Goal: Task Accomplishment & Management: Complete application form

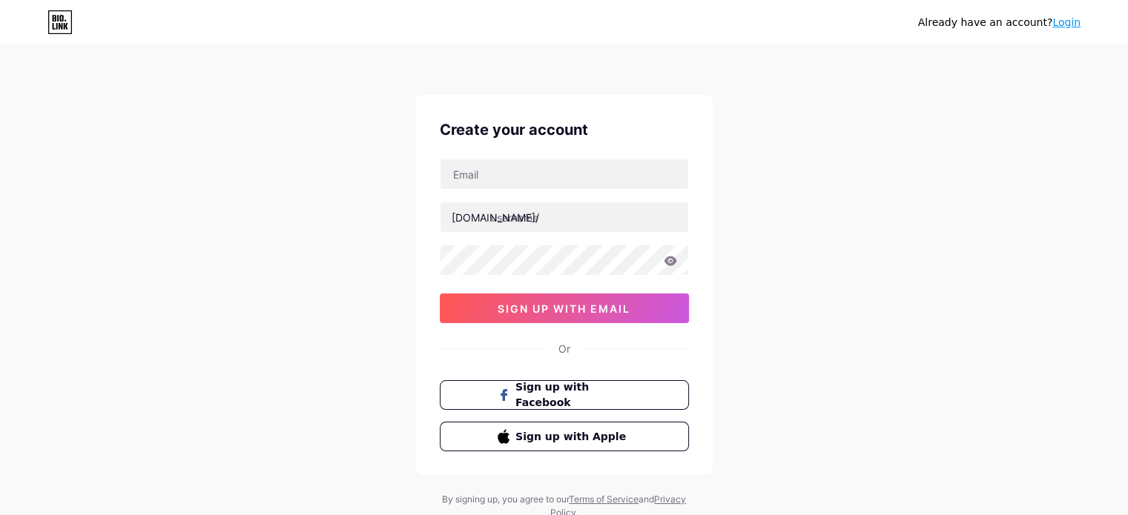
type input "[EMAIL_ADDRESS][DOMAIN_NAME]"
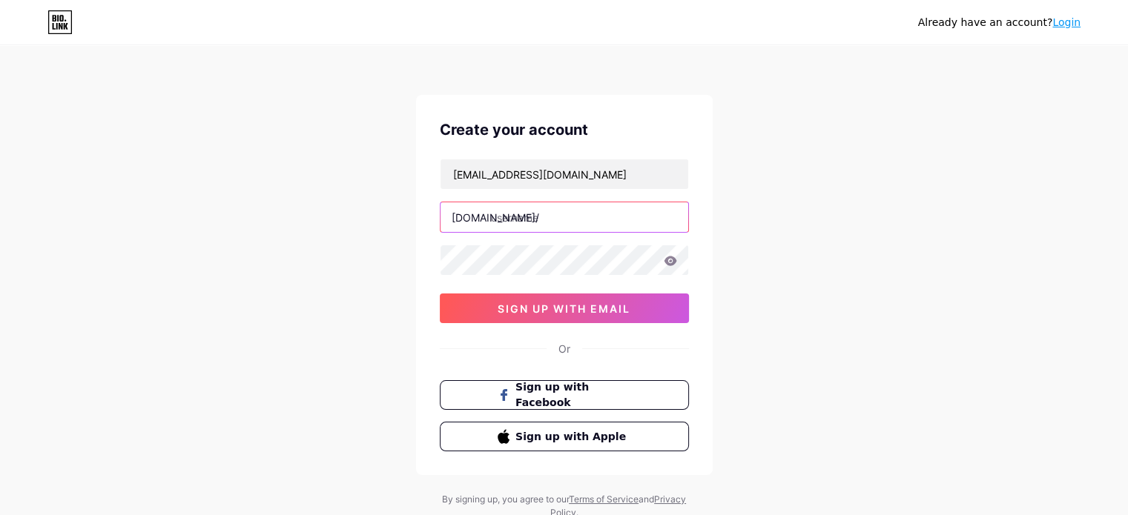
click at [544, 225] on input "text" at bounding box center [565, 217] width 248 height 30
type input "orthremindia"
click at [667, 263] on icon at bounding box center [670, 261] width 13 height 10
click at [663, 264] on div at bounding box center [564, 260] width 249 height 31
click at [670, 263] on icon at bounding box center [670, 261] width 13 height 10
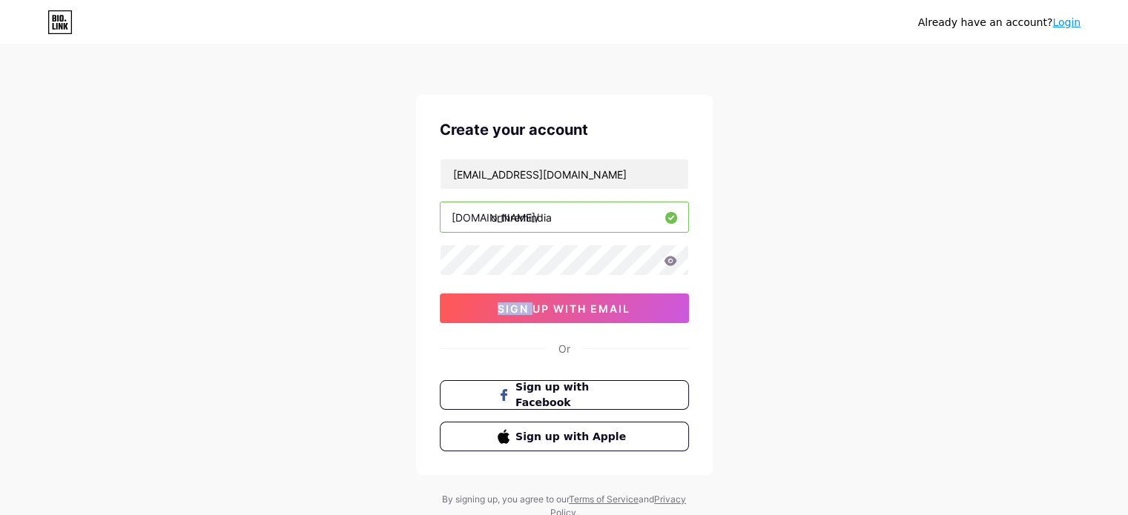
click at [669, 263] on icon at bounding box center [670, 261] width 13 height 10
click at [578, 317] on button "sign up with email" at bounding box center [564, 309] width 249 height 30
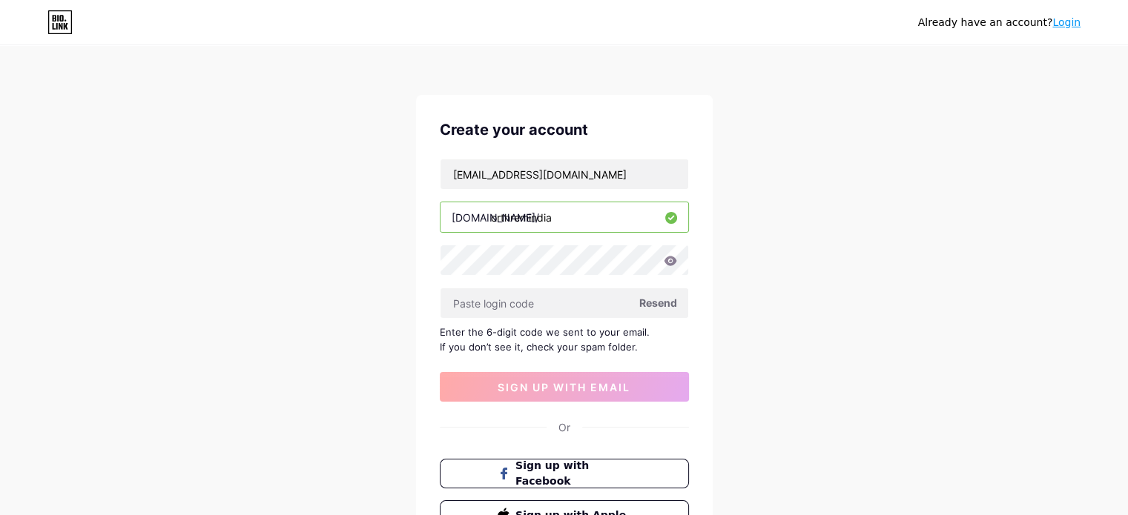
click at [668, 264] on icon at bounding box center [670, 261] width 13 height 10
click at [673, 264] on icon at bounding box center [670, 261] width 13 height 10
click at [511, 298] on input "text" at bounding box center [565, 304] width 248 height 30
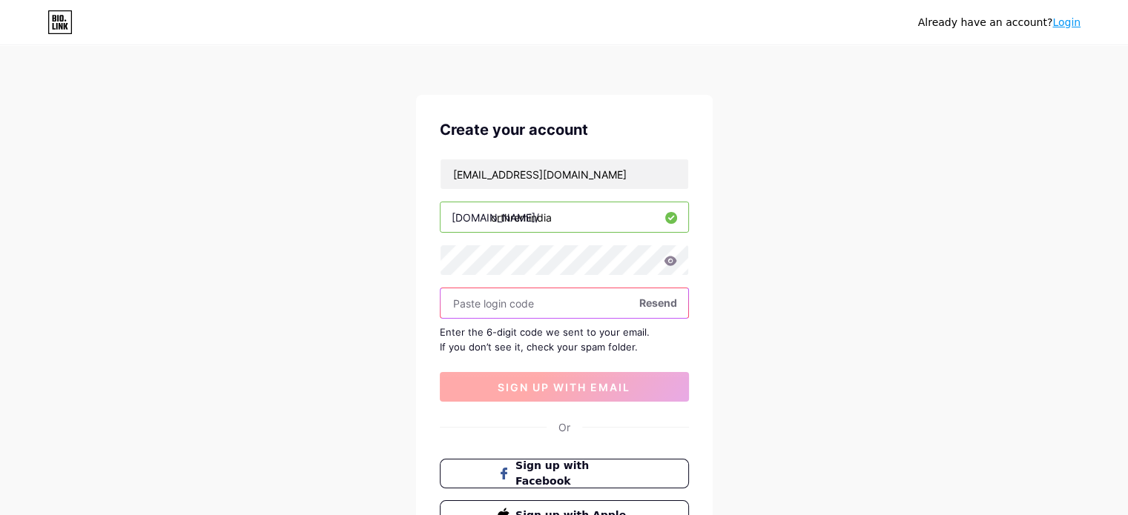
paste input "942331"
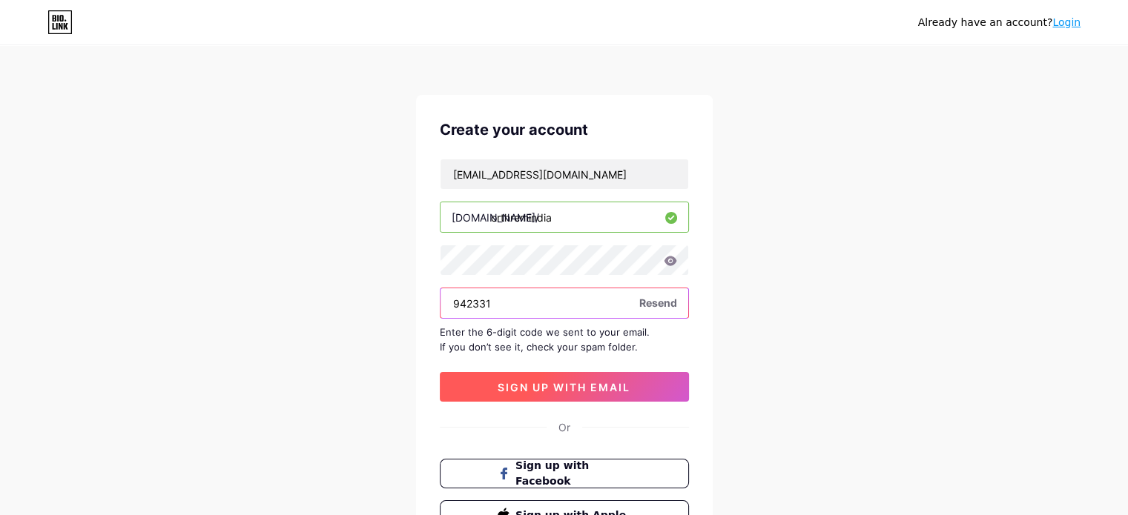
type input "942331"
click at [561, 387] on span "sign up with email" at bounding box center [564, 387] width 133 height 13
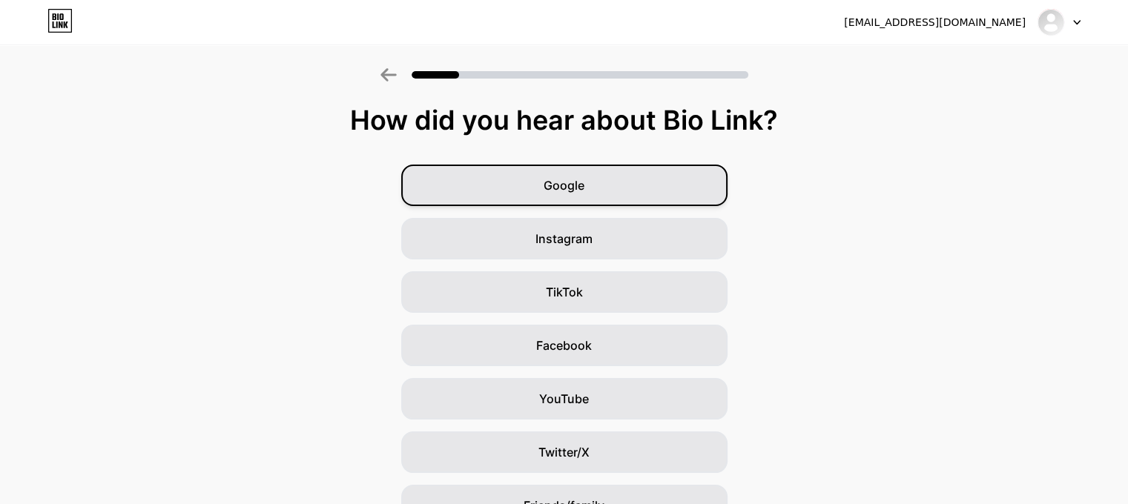
click at [564, 198] on div "Google" at bounding box center [564, 186] width 326 height 42
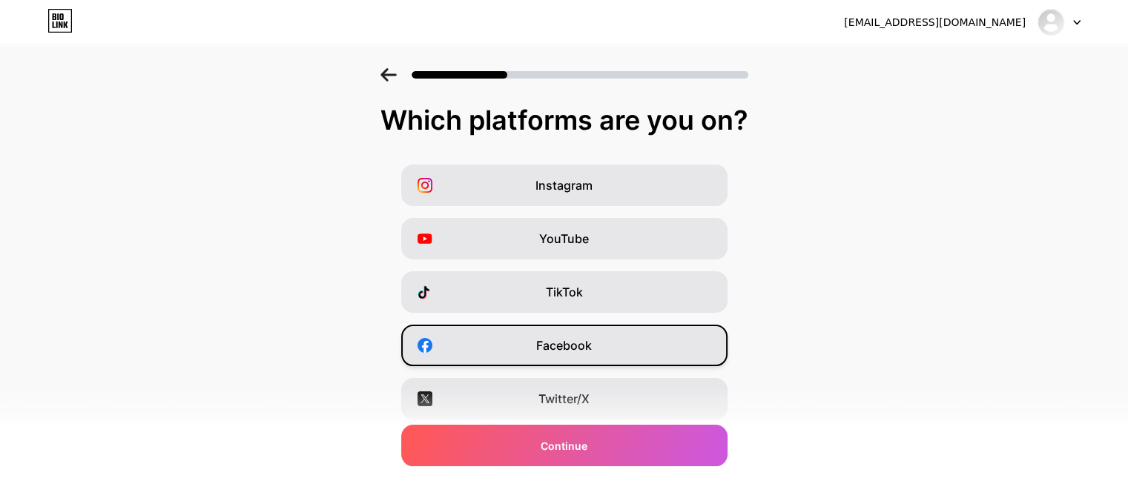
click at [573, 346] on span "Facebook" at bounding box center [564, 346] width 56 height 18
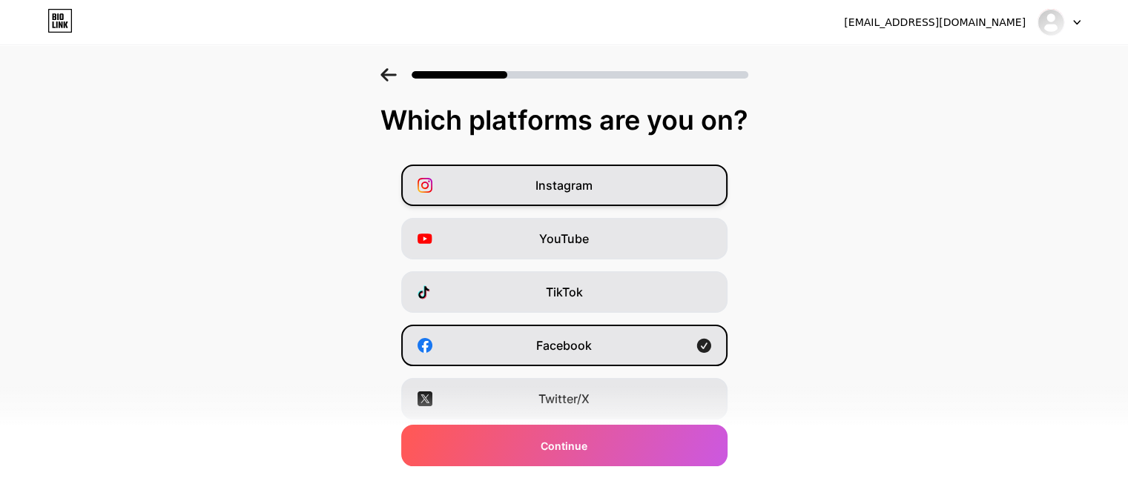
click at [561, 192] on span "Instagram" at bounding box center [563, 186] width 57 height 18
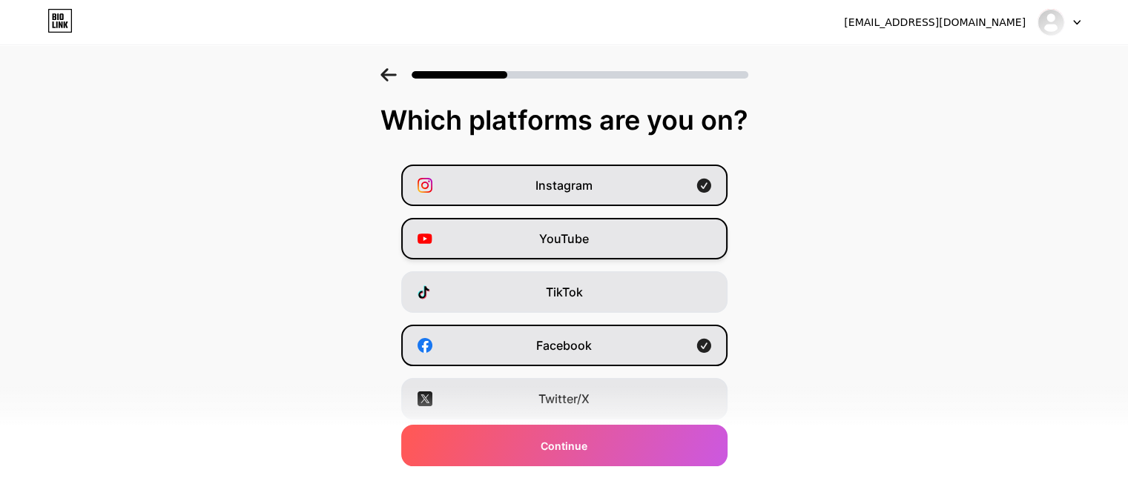
click at [570, 236] on span "YouTube" at bounding box center [564, 239] width 50 height 18
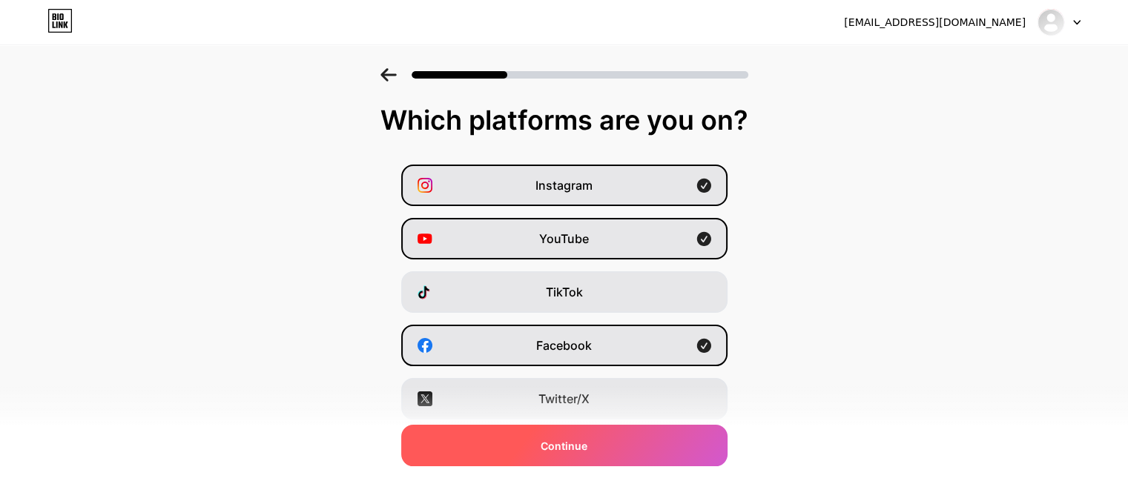
click at [587, 441] on span "Continue" at bounding box center [564, 446] width 47 height 16
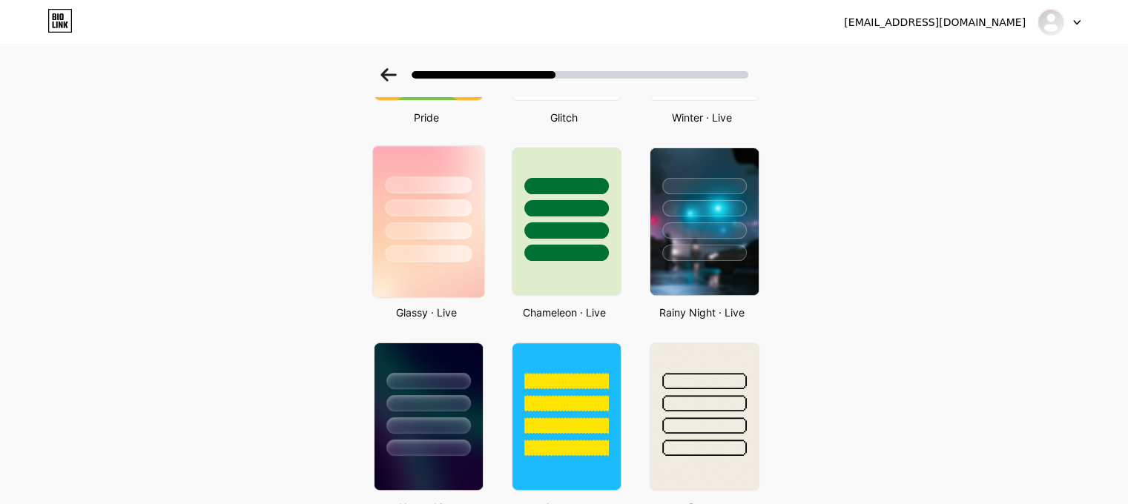
scroll to position [445, 0]
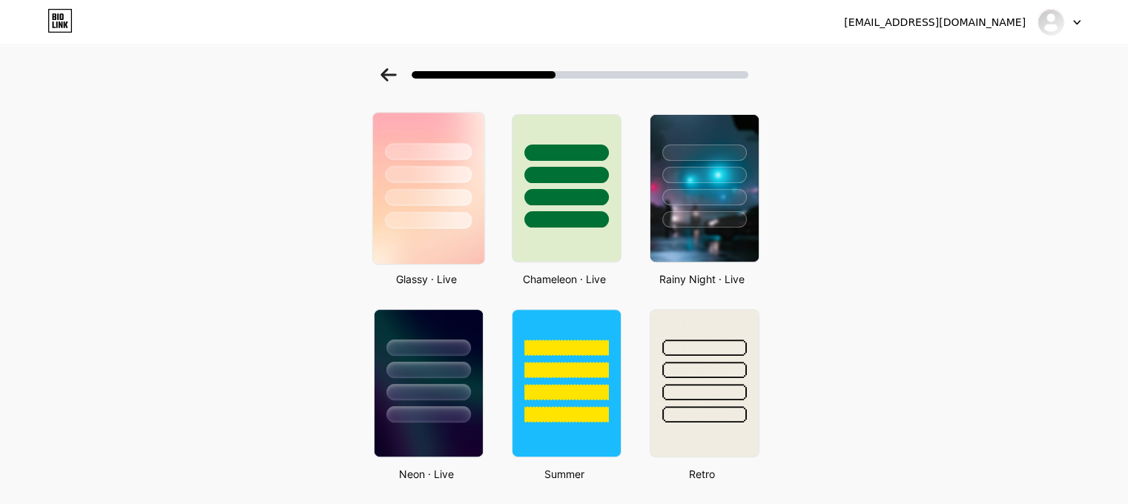
click at [447, 169] on div at bounding box center [428, 174] width 87 height 17
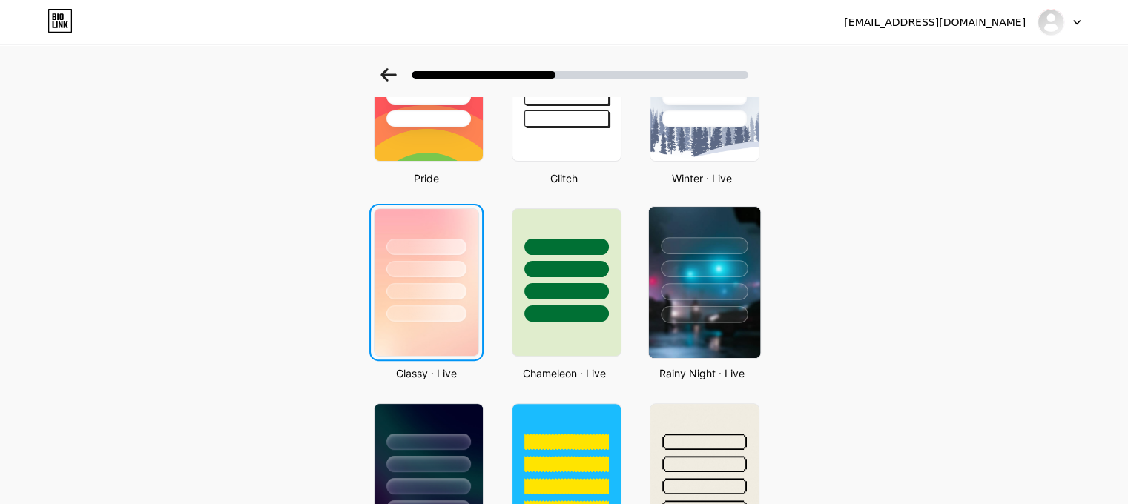
scroll to position [0, 0]
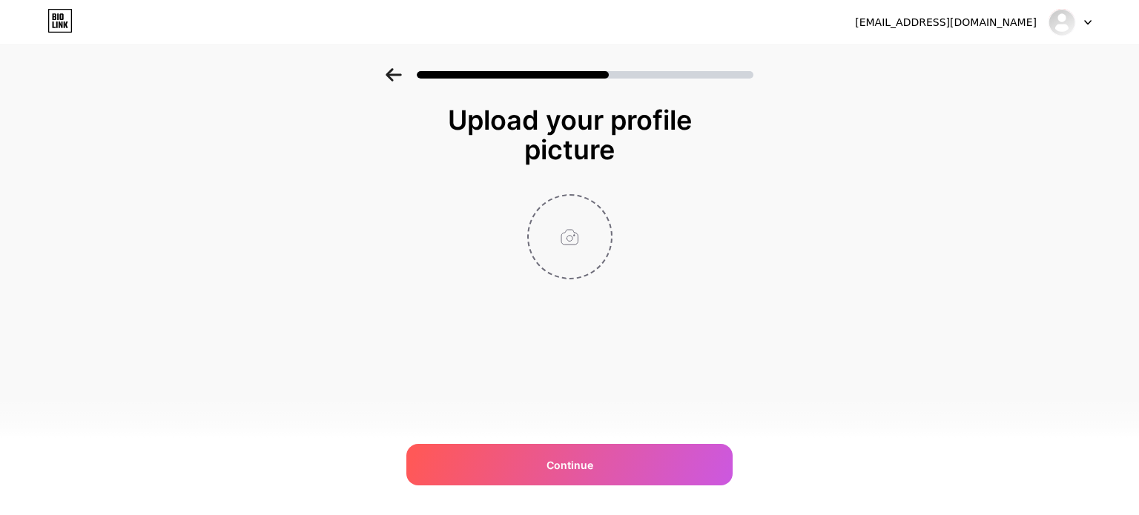
click at [571, 240] on input "file" at bounding box center [570, 237] width 82 height 82
type input "C:\fakepath\[PERSON_NAME]-rem Logo PNG.png"
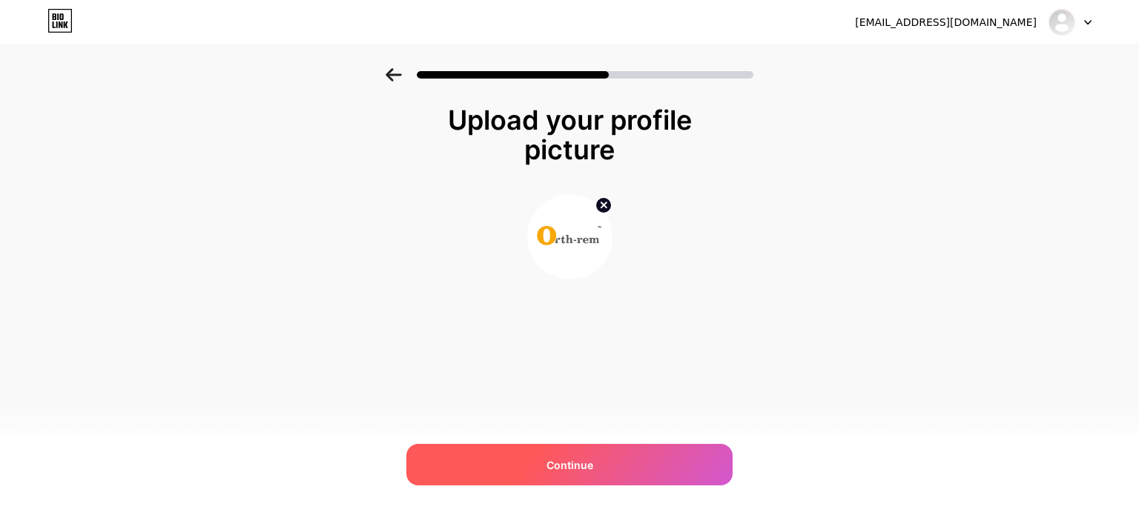
click at [570, 461] on span "Continue" at bounding box center [570, 466] width 47 height 16
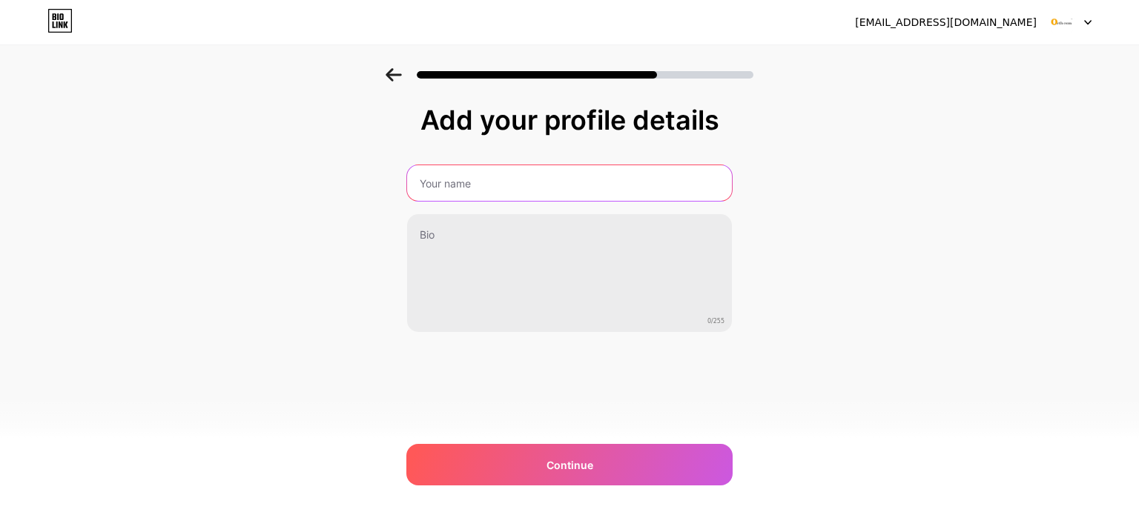
click at [451, 187] on input "text" at bounding box center [569, 183] width 325 height 36
type input "[PERSON_NAME]-rem [GEOGRAPHIC_DATA]"
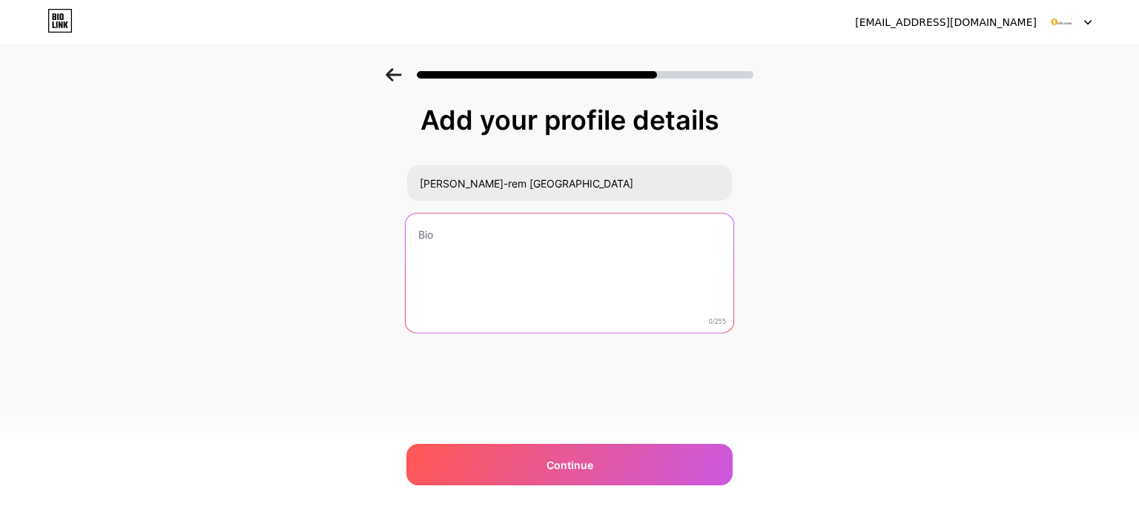
click at [503, 254] on textarea at bounding box center [570, 274] width 328 height 121
paste textarea "[PERSON_NAME]-rem India delivers carefully selected orthopedic supports designe…"
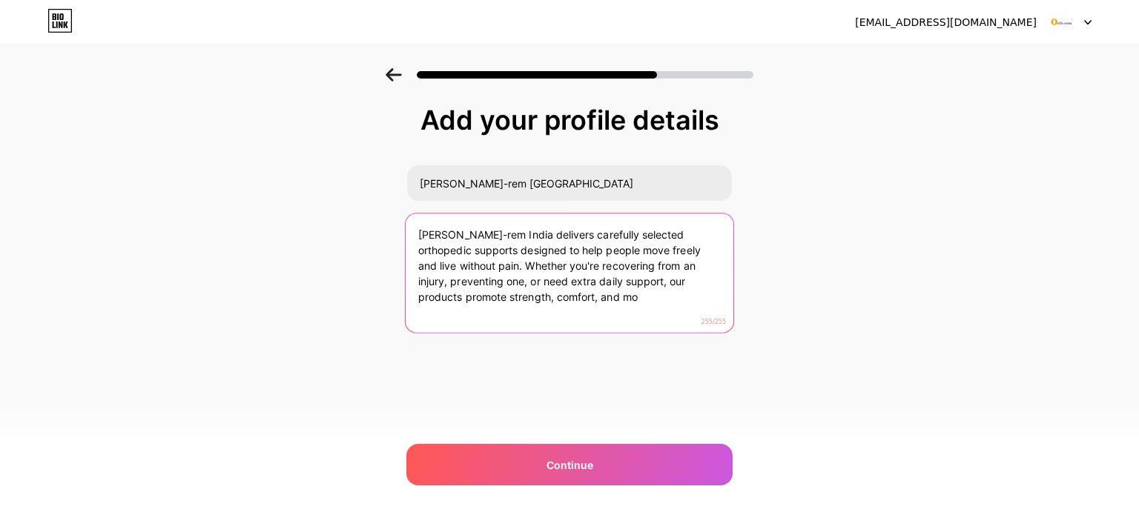
drag, startPoint x: 332, startPoint y: 245, endPoint x: 0, endPoint y: 153, distance: 344.2
click at [0, 159] on div "Add your profile details [PERSON_NAME]-rem [GEOGRAPHIC_DATA] [PERSON_NAME]-rem …" at bounding box center [569, 237] width 1139 height 339
paste textarea "offers trusted orthopedic solutions that support pain relief, recovery, and con…"
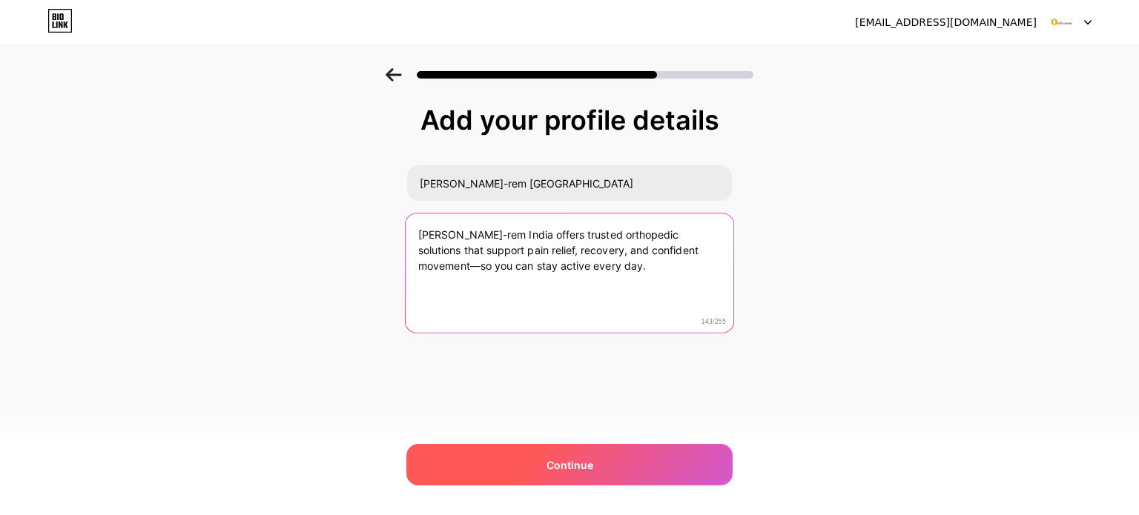
type textarea "[PERSON_NAME]-rem India offers trusted orthopedic solutions that support pain r…"
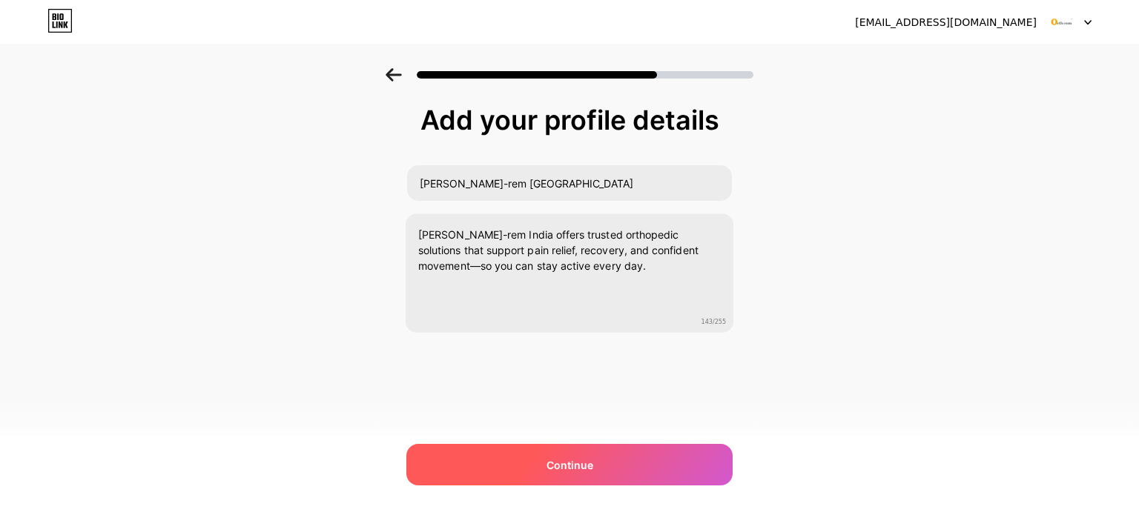
click at [581, 459] on span "Continue" at bounding box center [570, 466] width 47 height 16
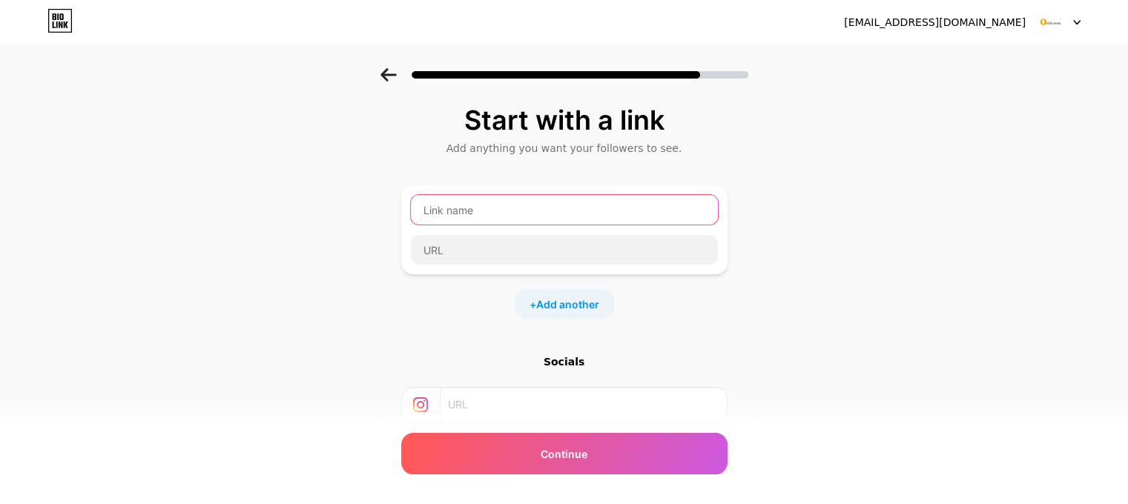
click at [478, 202] on input "text" at bounding box center [564, 210] width 307 height 30
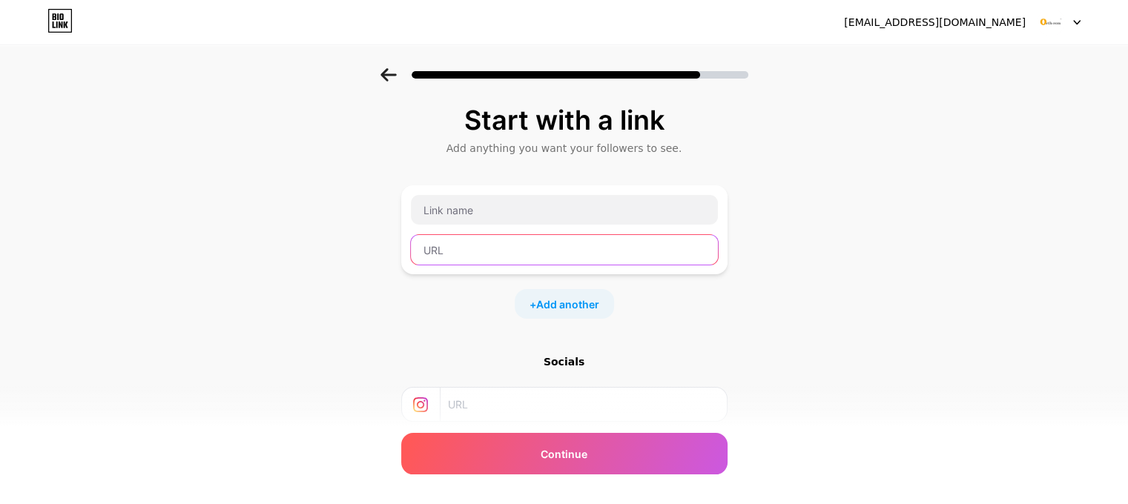
click at [464, 254] on input "text" at bounding box center [564, 250] width 307 height 30
paste input "[URL][PERSON_NAME][DOMAIN_NAME]"
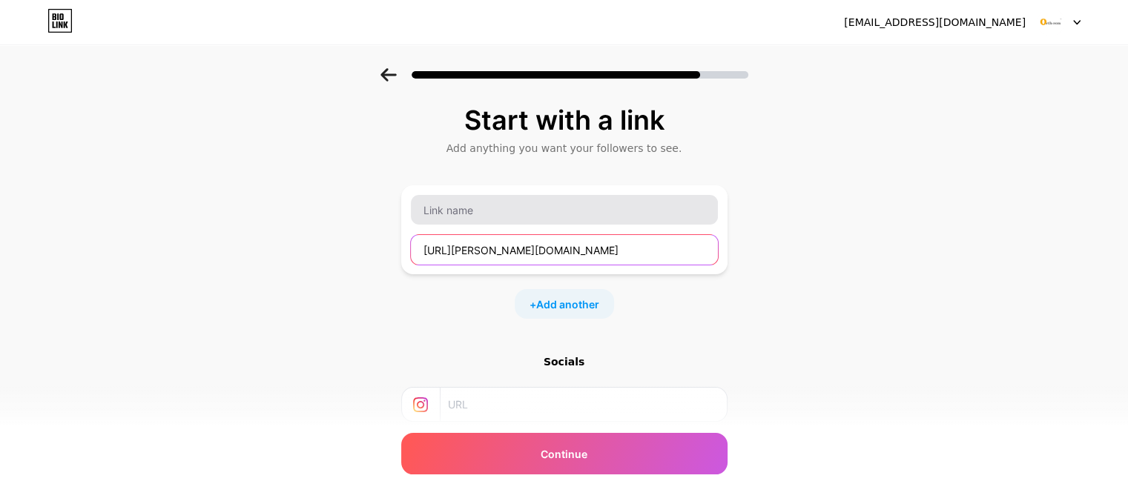
type input "[URL][PERSON_NAME][DOMAIN_NAME]"
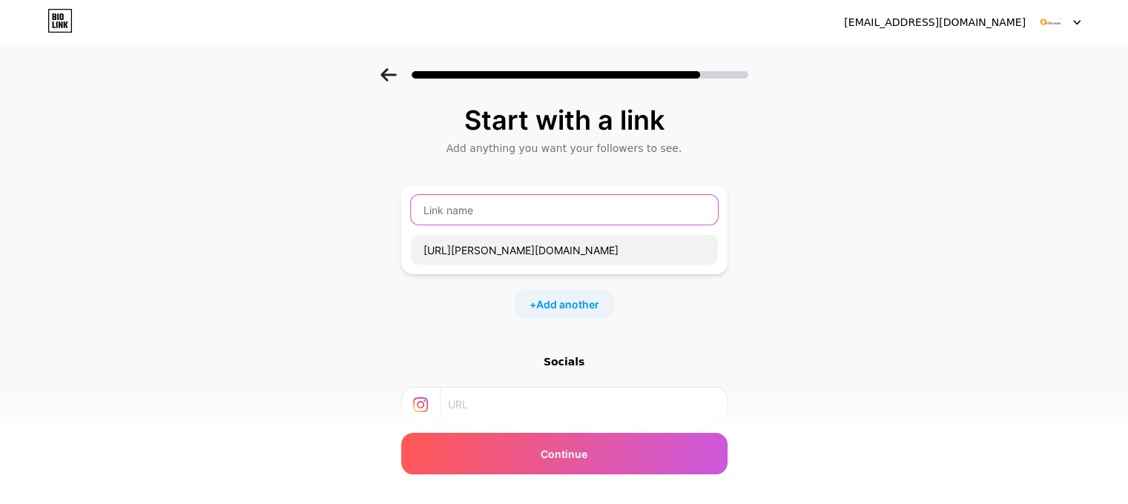
click at [478, 211] on input "text" at bounding box center [564, 210] width 307 height 30
type input "Website"
click at [582, 302] on span "Add another" at bounding box center [567, 305] width 63 height 16
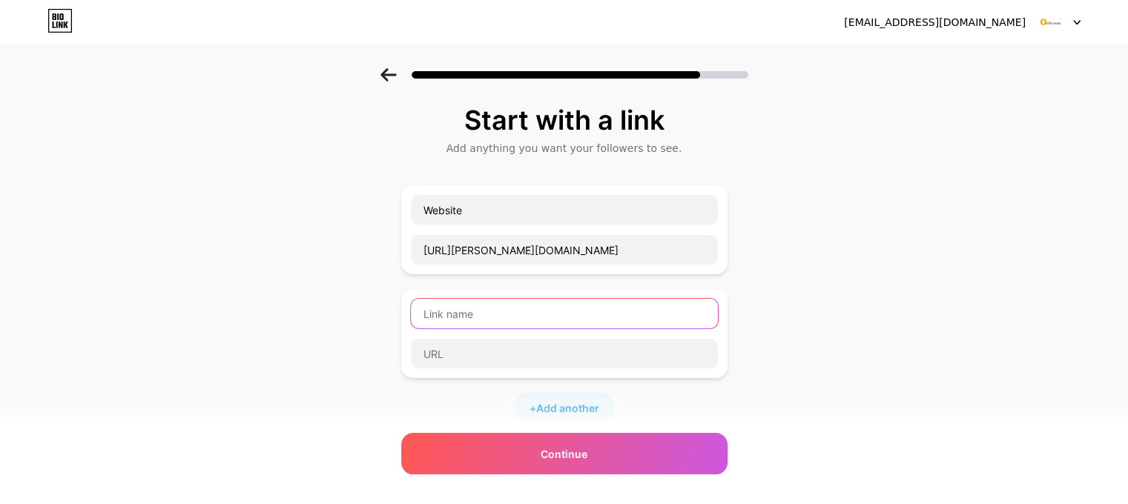
click at [515, 311] on input "text" at bounding box center [564, 314] width 307 height 30
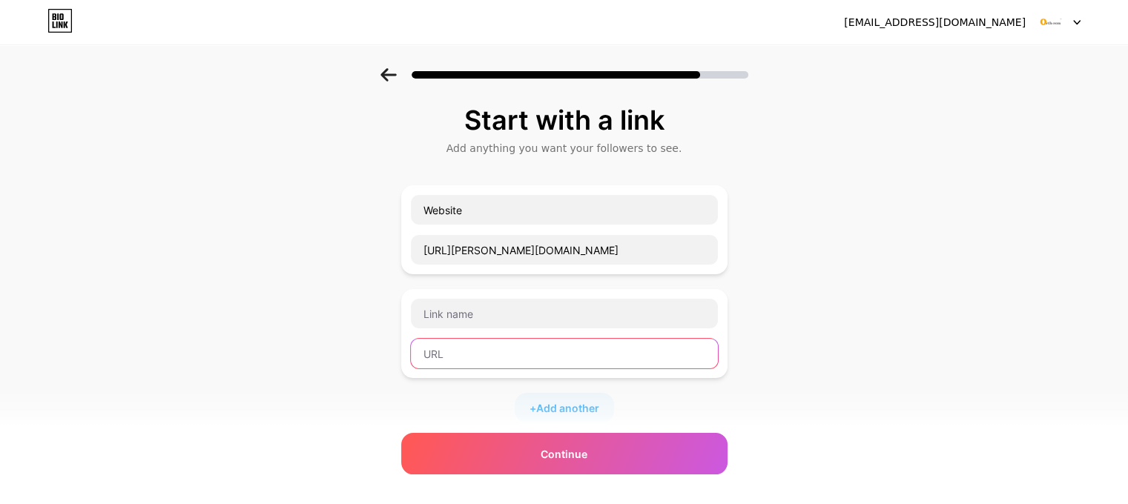
click at [507, 361] on input "text" at bounding box center [564, 354] width 307 height 30
paste input "[URL][DOMAIN_NAME]"
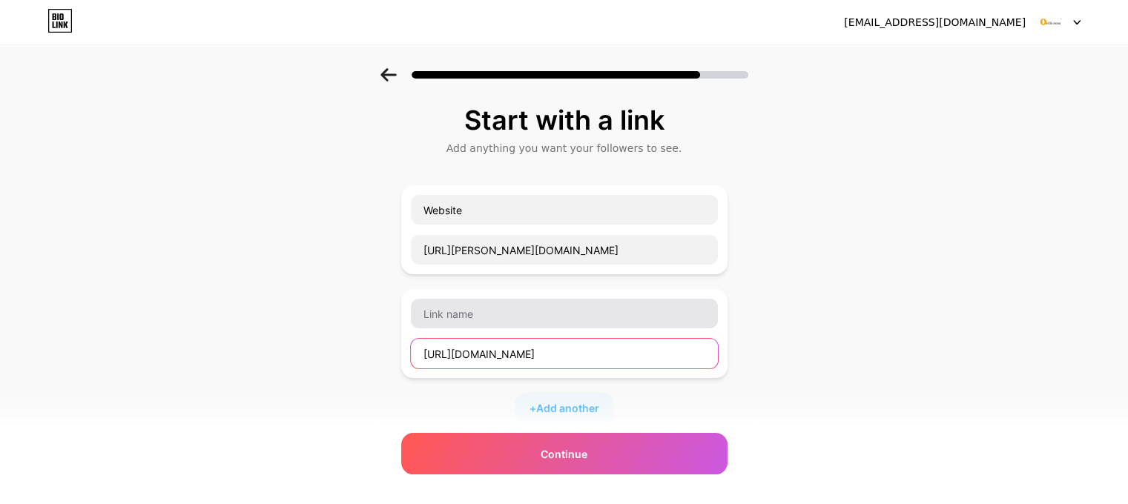
type input "[URL][DOMAIN_NAME]"
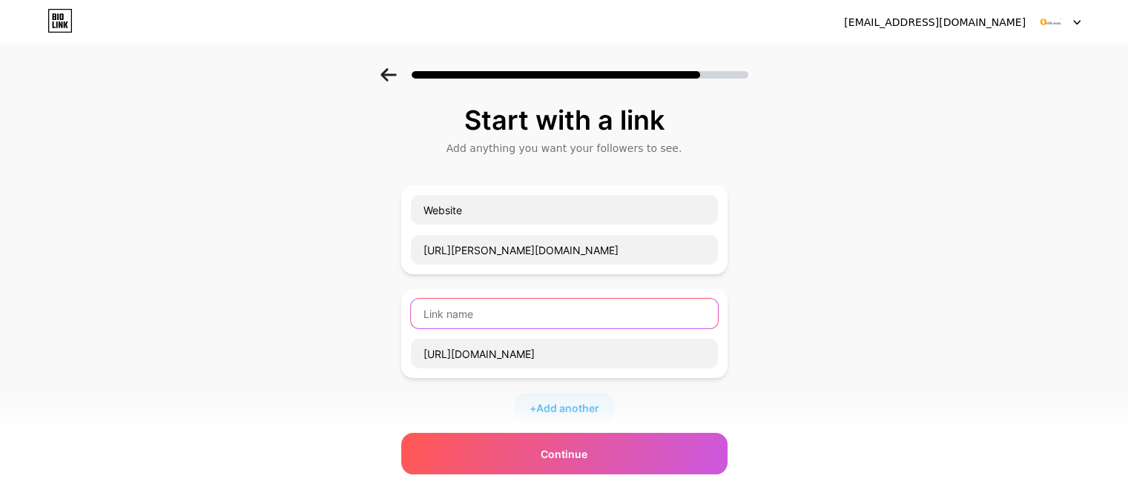
click at [501, 319] on input "text" at bounding box center [564, 314] width 307 height 30
type input "Facebook"
click at [565, 400] on span "Add another" at bounding box center [567, 408] width 63 height 16
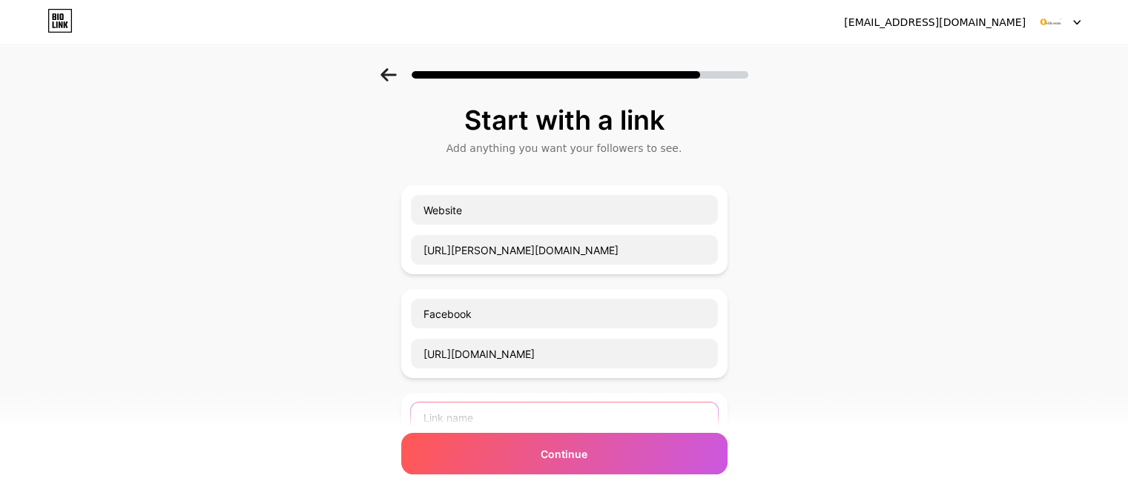
click at [504, 419] on input "text" at bounding box center [564, 418] width 307 height 30
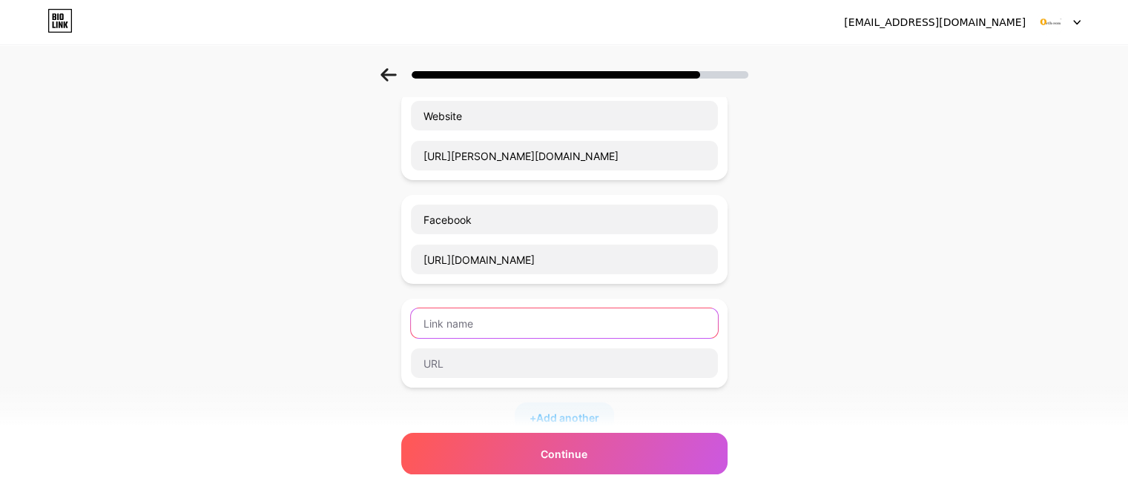
scroll to position [148, 0]
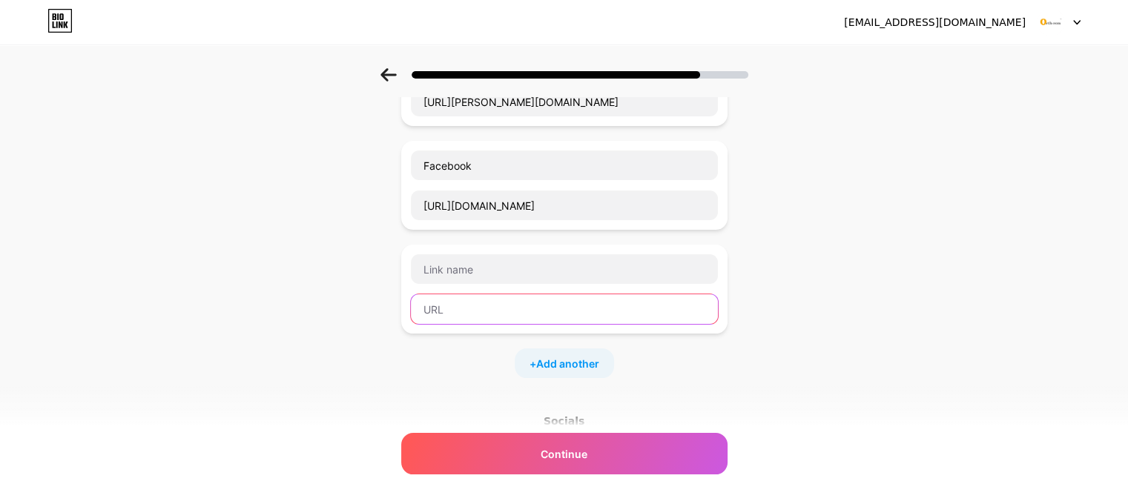
click at [507, 295] on input "text" at bounding box center [564, 309] width 307 height 30
paste input "[URL][DOMAIN_NAME]"
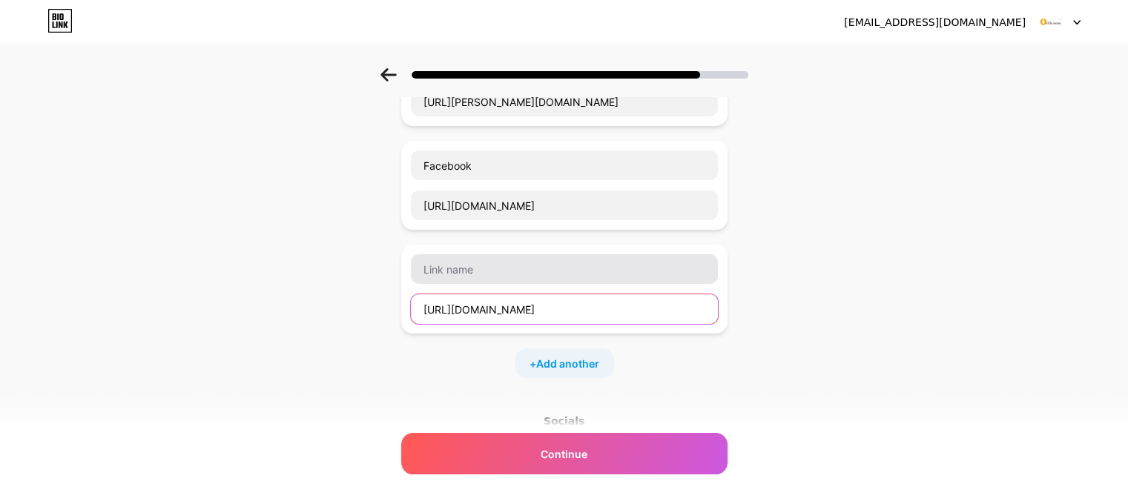
type input "[URL][DOMAIN_NAME]"
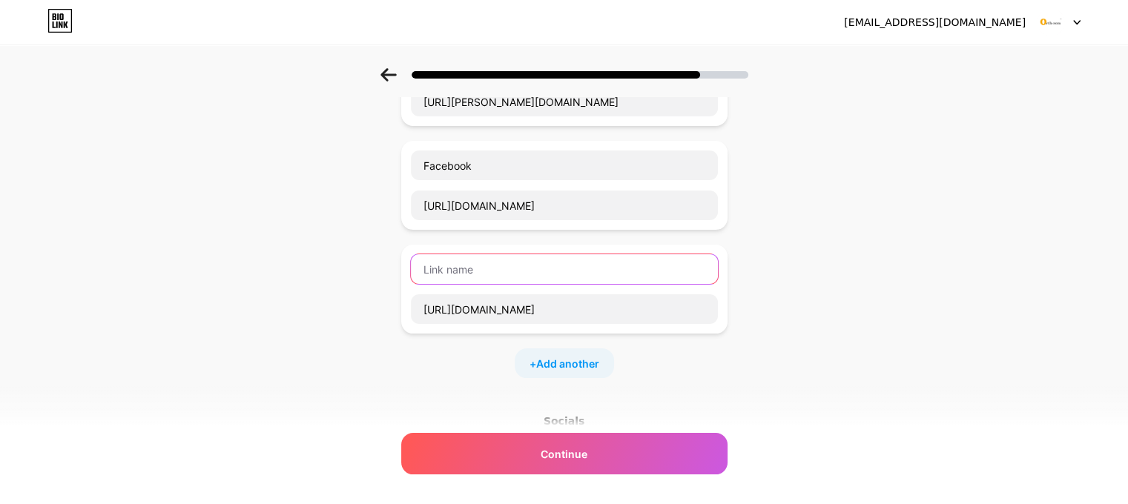
click at [501, 274] on input "text" at bounding box center [564, 269] width 307 height 30
type input "Instagram"
click at [564, 356] on span "Add another" at bounding box center [567, 364] width 63 height 16
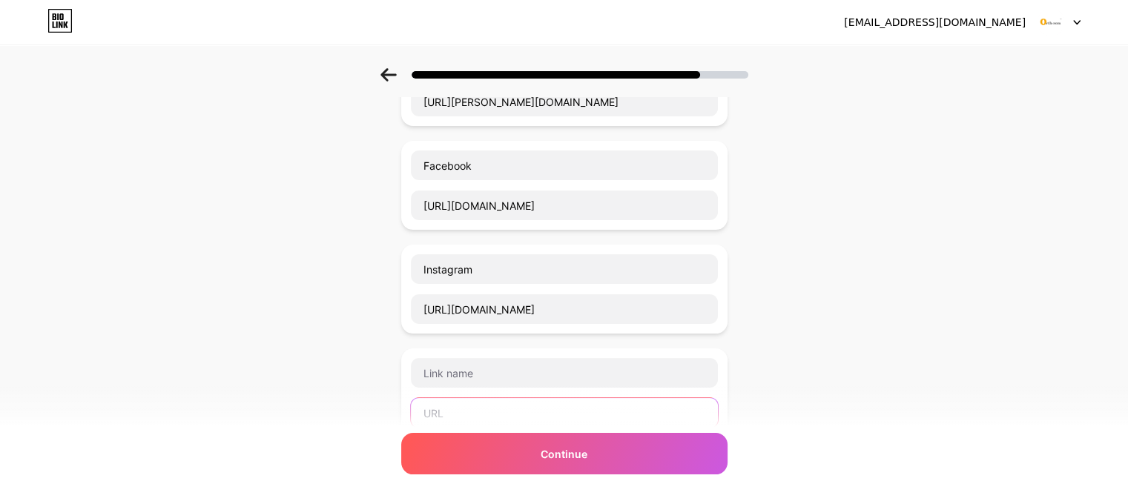
click at [536, 403] on input "text" at bounding box center [564, 413] width 307 height 30
paste input "[URL][DOMAIN_NAME][PERSON_NAME]"
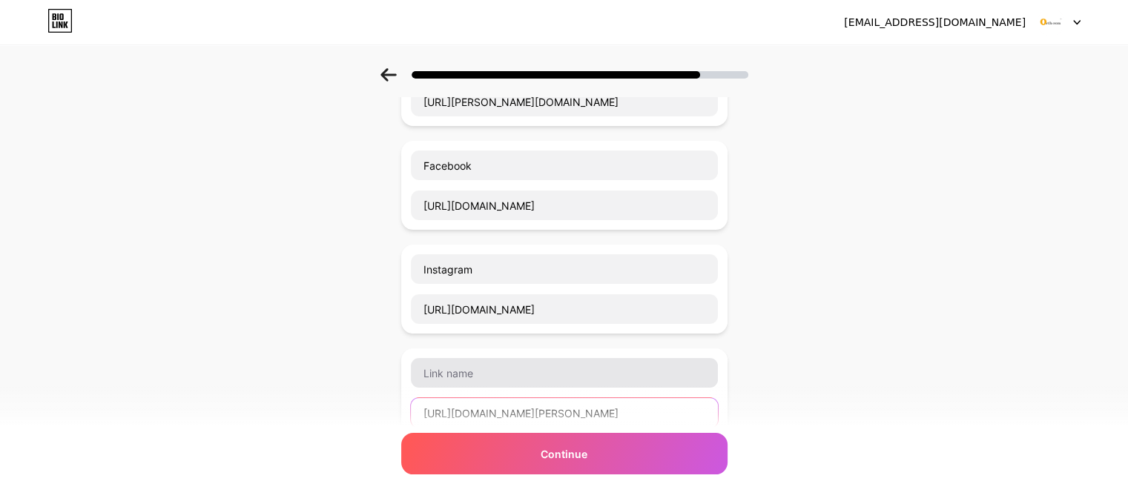
type input "[URL][DOMAIN_NAME][PERSON_NAME]"
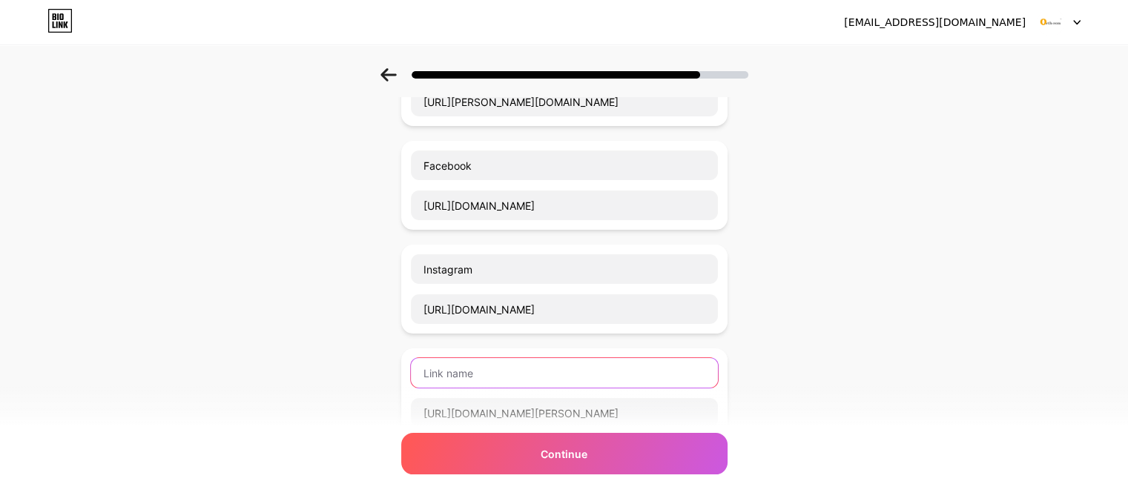
click at [540, 371] on input "text" at bounding box center [564, 373] width 307 height 30
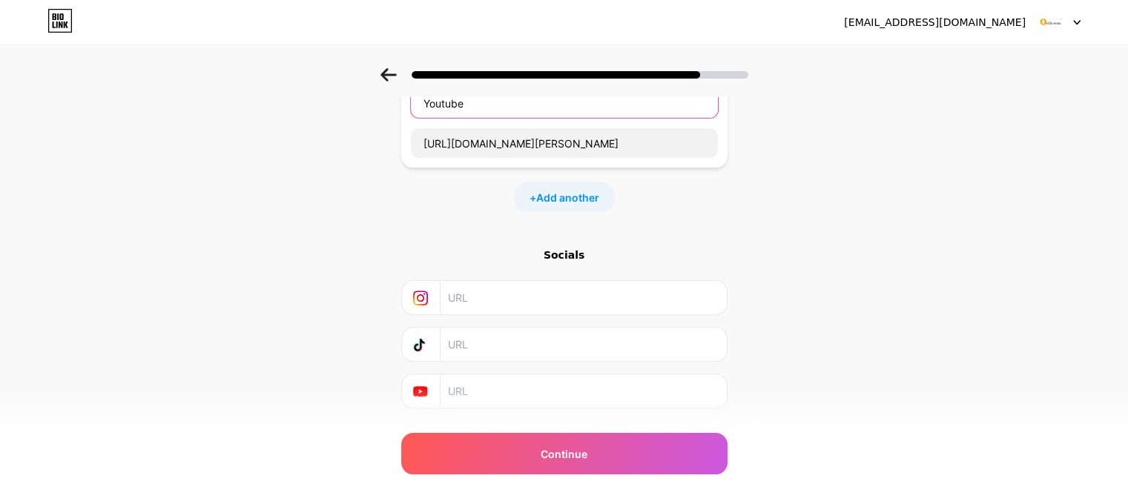
scroll to position [445, 0]
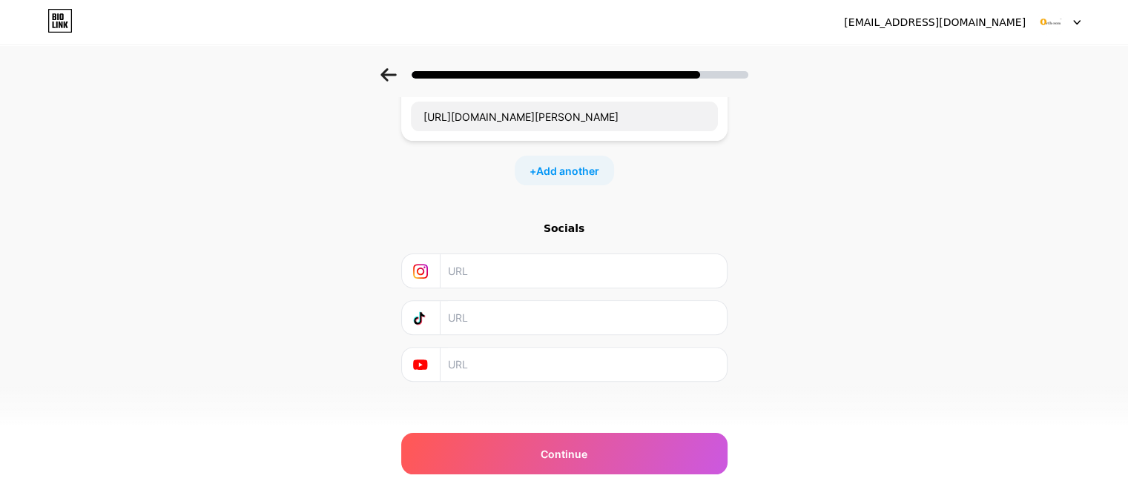
type input "Youtube"
click at [528, 366] on input "text" at bounding box center [582, 364] width 269 height 33
paste input "[URL][DOMAIN_NAME][PERSON_NAME]"
type input "[URL][DOMAIN_NAME][PERSON_NAME]"
click at [552, 332] on input "text" at bounding box center [582, 317] width 269 height 33
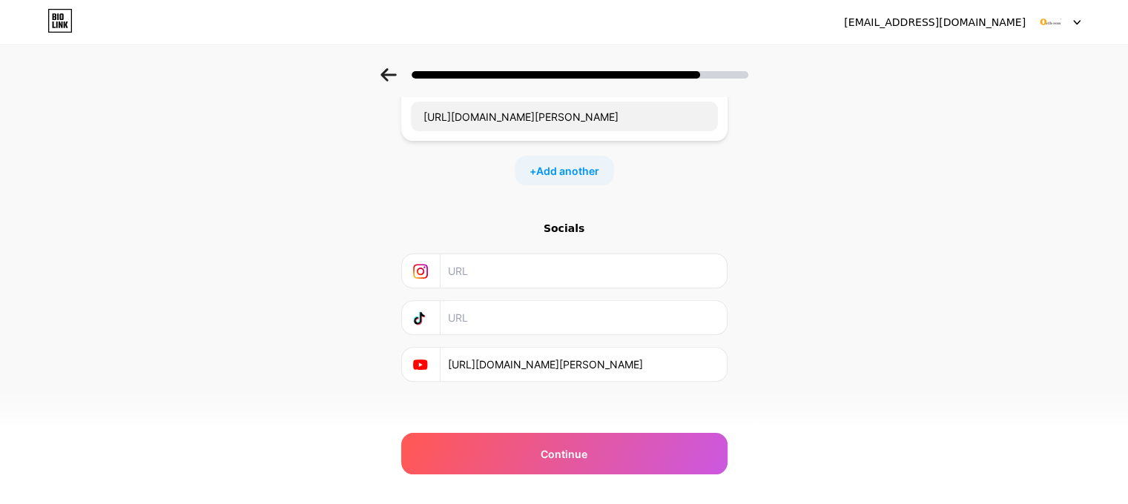
click at [528, 271] on input "text" at bounding box center [582, 270] width 269 height 33
paste input "[URL][DOMAIN_NAME]"
type input "[URL][DOMAIN_NAME]"
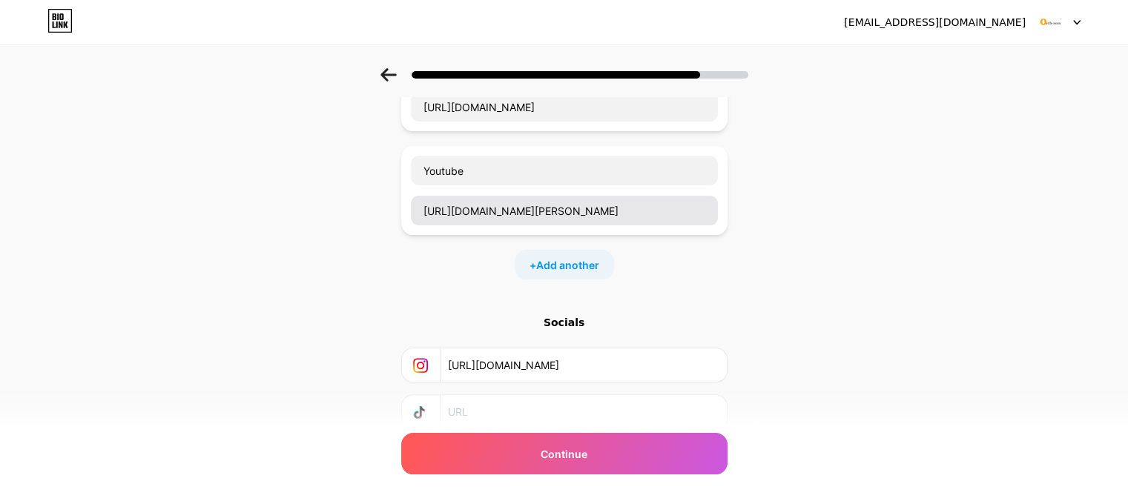
scroll to position [297, 0]
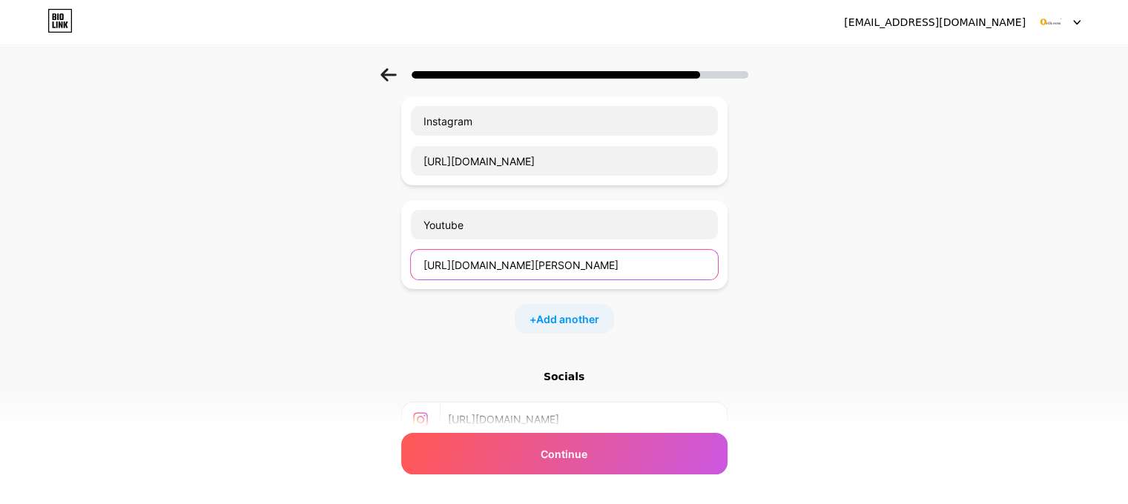
drag, startPoint x: 667, startPoint y: 270, endPoint x: 259, endPoint y: 269, distance: 408.7
click at [259, 269] on div "Start with a link Add anything you want your followers to see. Website [URL][PE…" at bounding box center [564, 188] width 1128 height 833
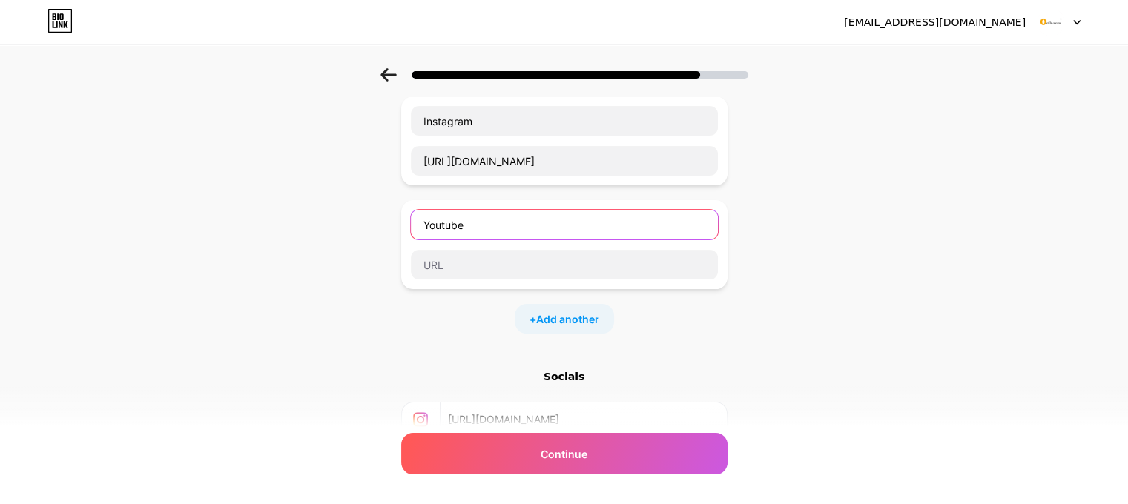
drag, startPoint x: 398, startPoint y: 230, endPoint x: 291, endPoint y: 228, distance: 106.1
click at [280, 228] on div "Start with a link Add anything you want your followers to see. Website [URL][PE…" at bounding box center [564, 188] width 1128 height 833
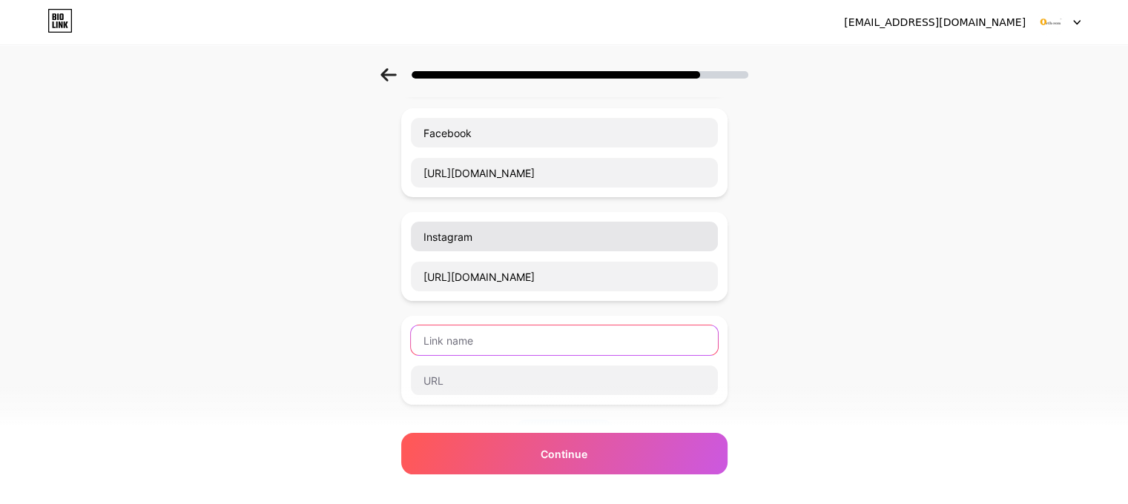
scroll to position [148, 0]
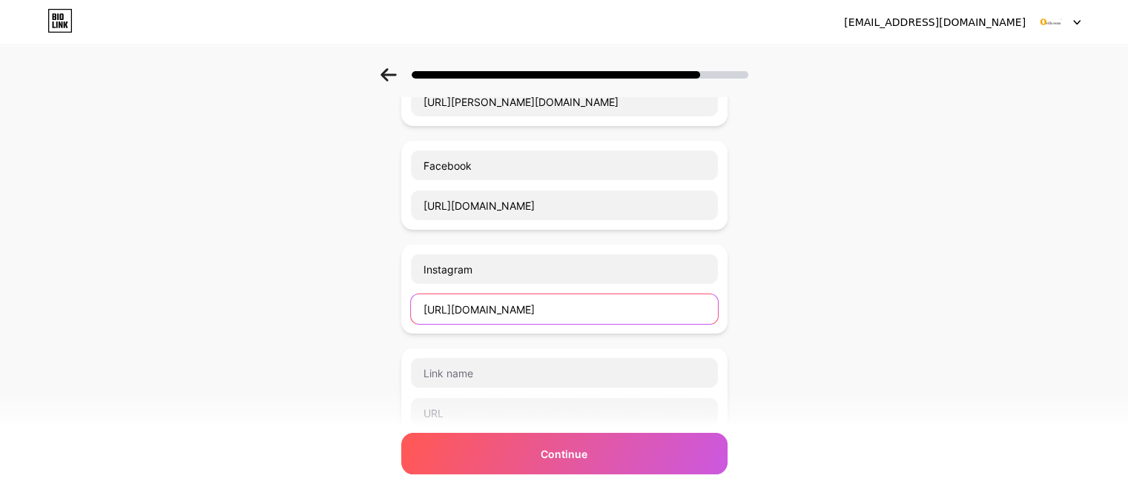
drag, startPoint x: 644, startPoint y: 303, endPoint x: 264, endPoint y: 302, distance: 379.7
click at [264, 302] on div "Start with a link Add anything you want your followers to see. Website [URL][PE…" at bounding box center [564, 336] width 1128 height 833
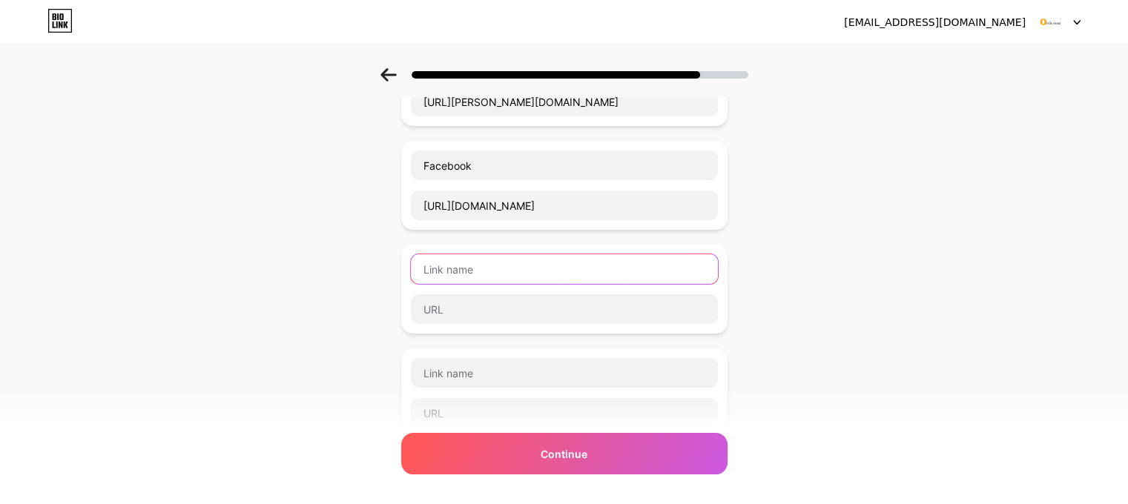
drag, startPoint x: 483, startPoint y: 268, endPoint x: 313, endPoint y: 268, distance: 169.8
click at [313, 268] on div "Start with a link Add anything you want your followers to see. Website [URL][PE…" at bounding box center [564, 336] width 1128 height 833
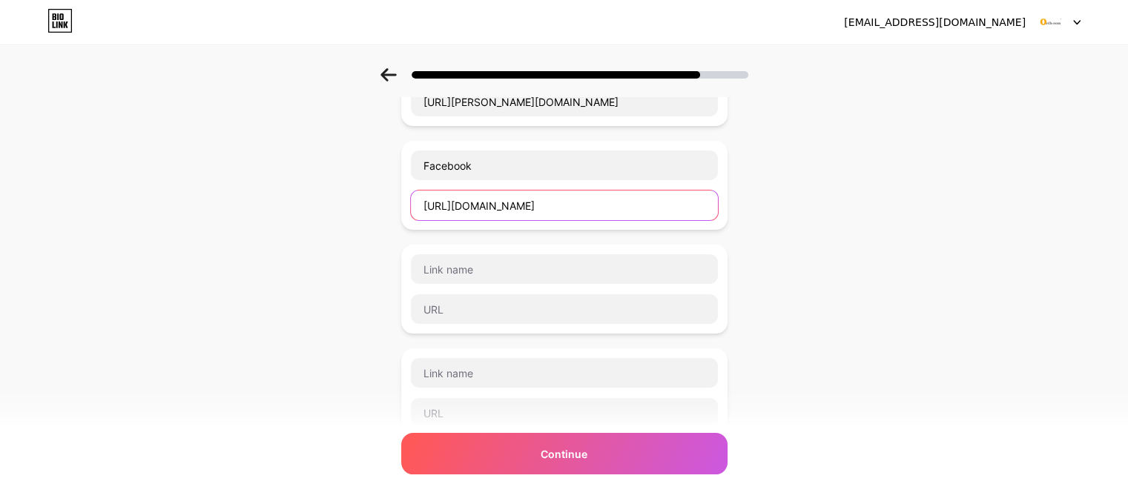
drag, startPoint x: 642, startPoint y: 198, endPoint x: 578, endPoint y: 201, distance: 63.9
click at [578, 201] on input "[URL][DOMAIN_NAME]" at bounding box center [564, 206] width 307 height 30
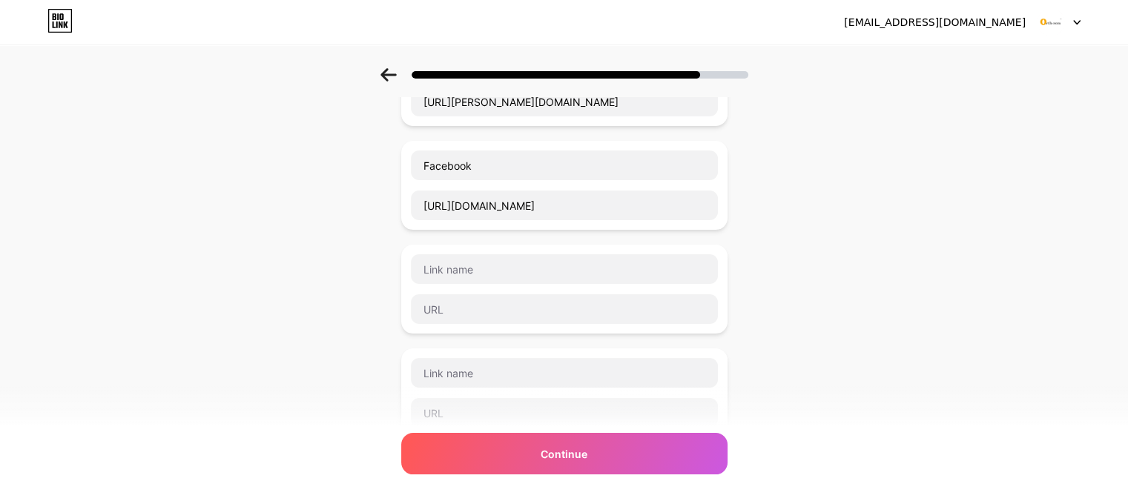
click at [840, 251] on div "Start with a link Add anything you want your followers to see. Website [URL][PE…" at bounding box center [564, 336] width 1128 height 833
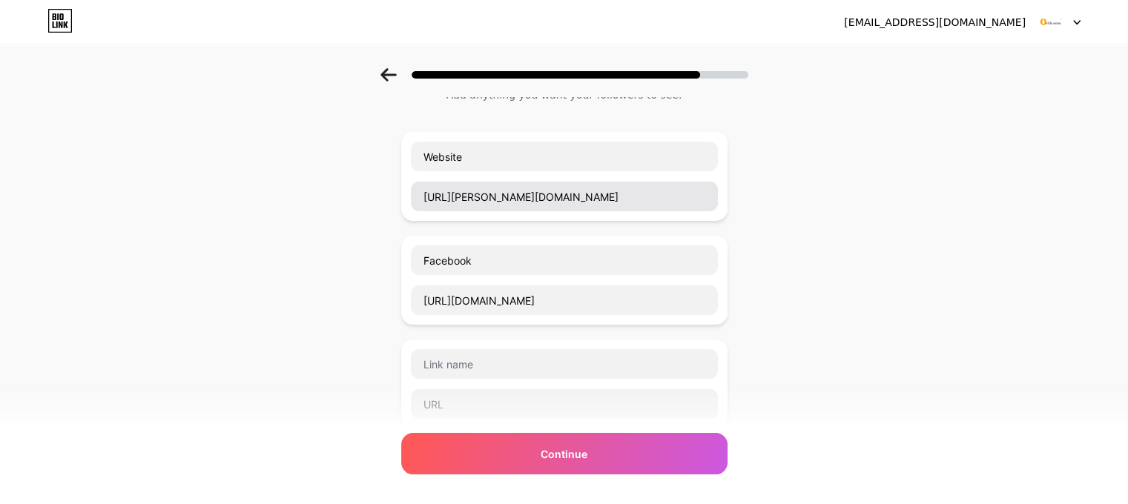
scroll to position [0, 0]
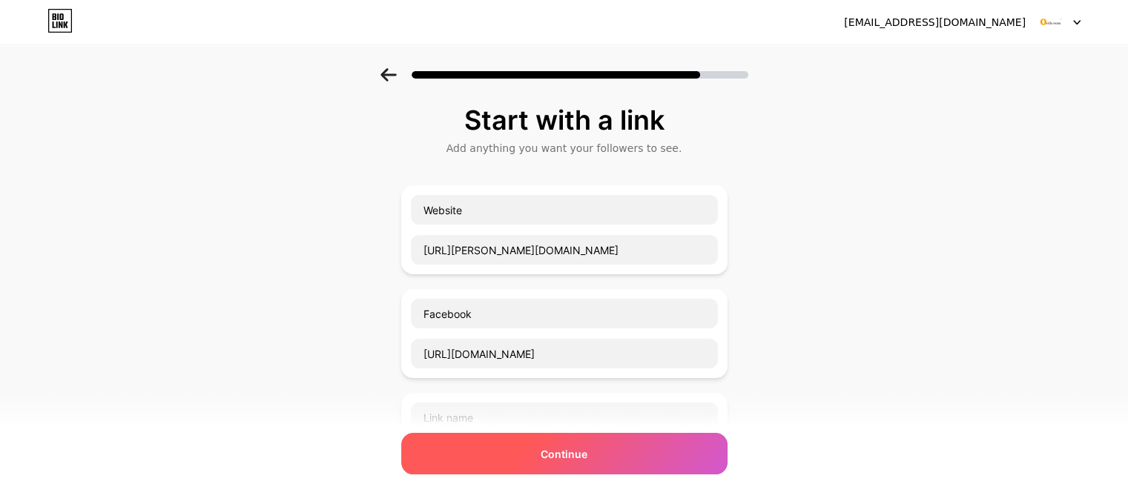
click at [586, 456] on span "Continue" at bounding box center [564, 454] width 47 height 16
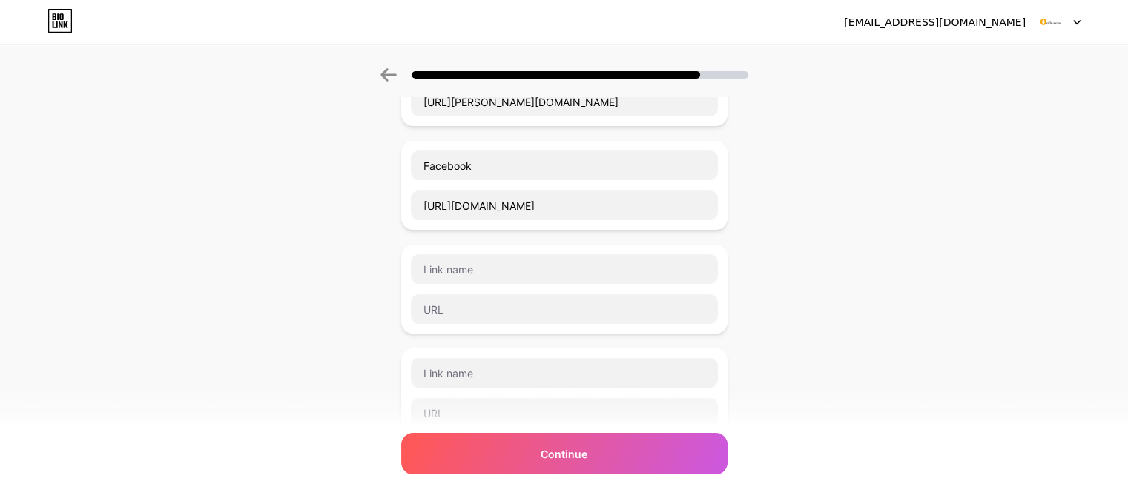
scroll to position [452, 0]
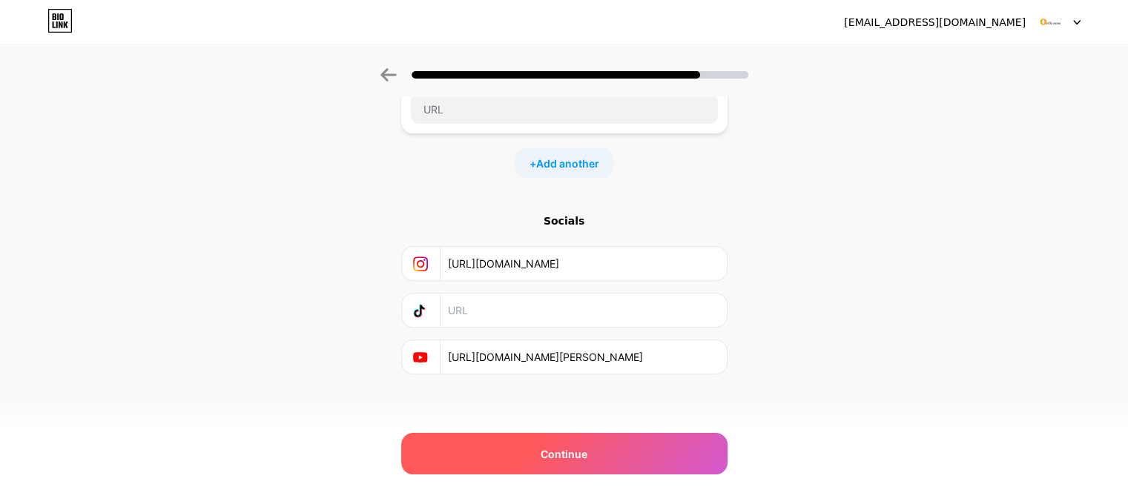
click at [544, 454] on div "Continue" at bounding box center [564, 454] width 326 height 42
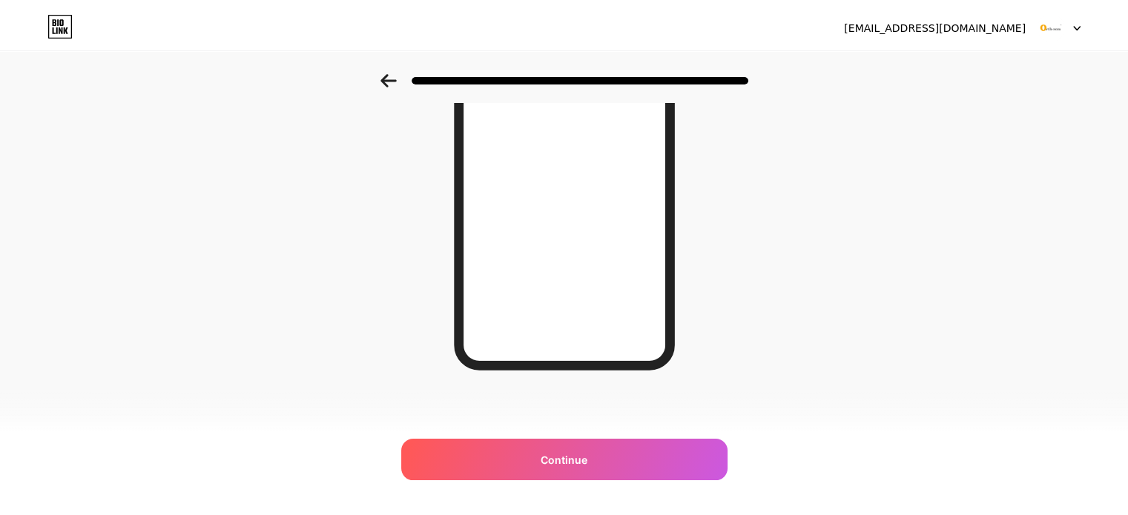
scroll to position [0, 0]
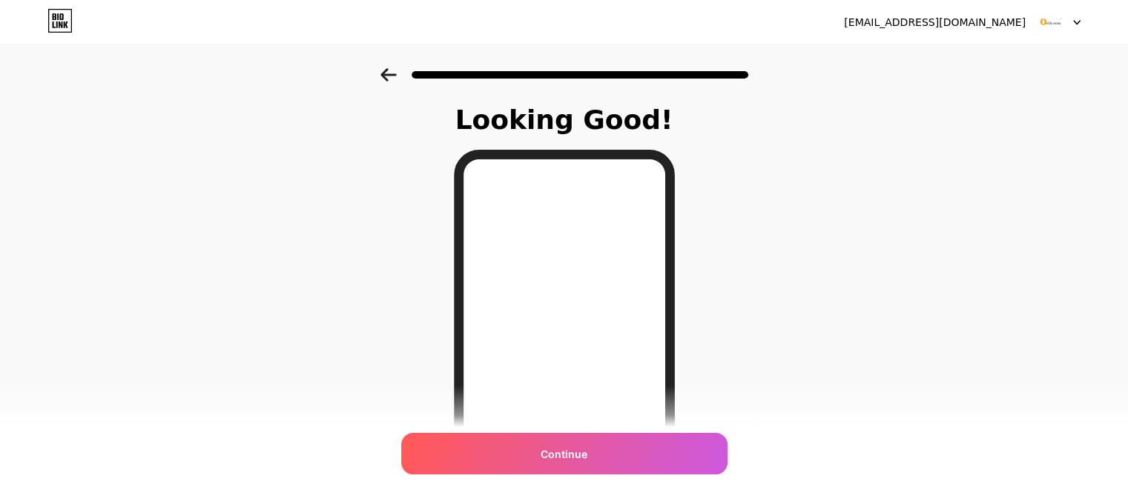
click at [544, 452] on div "Continue" at bounding box center [564, 454] width 326 height 42
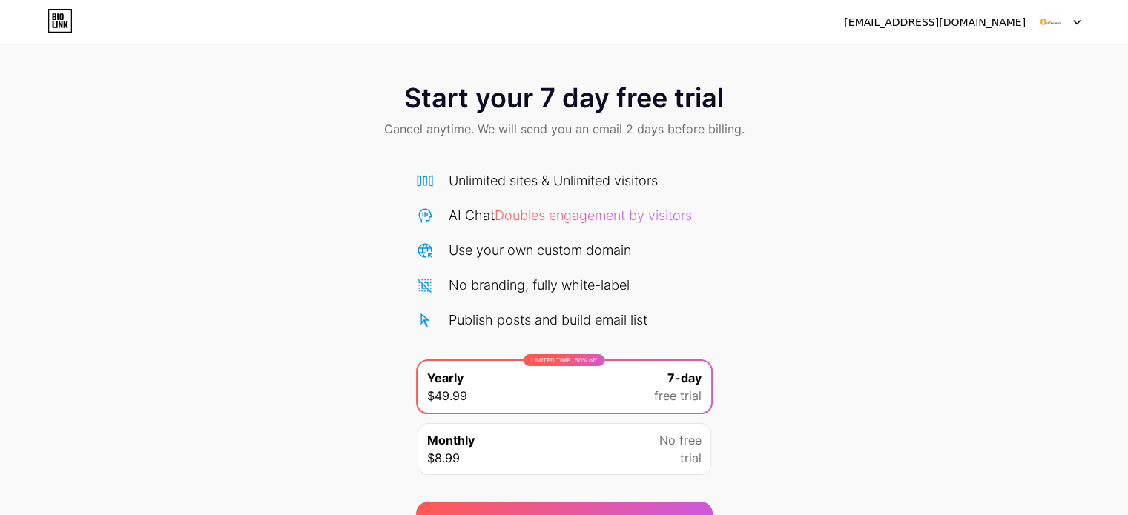
click at [997, 20] on div "[EMAIL_ADDRESS][DOMAIN_NAME]" at bounding box center [935, 23] width 182 height 16
click at [1062, 19] on img at bounding box center [1051, 22] width 28 height 28
click at [69, 19] on icon at bounding box center [59, 21] width 25 height 24
